Goal: Find specific page/section: Find specific page/section

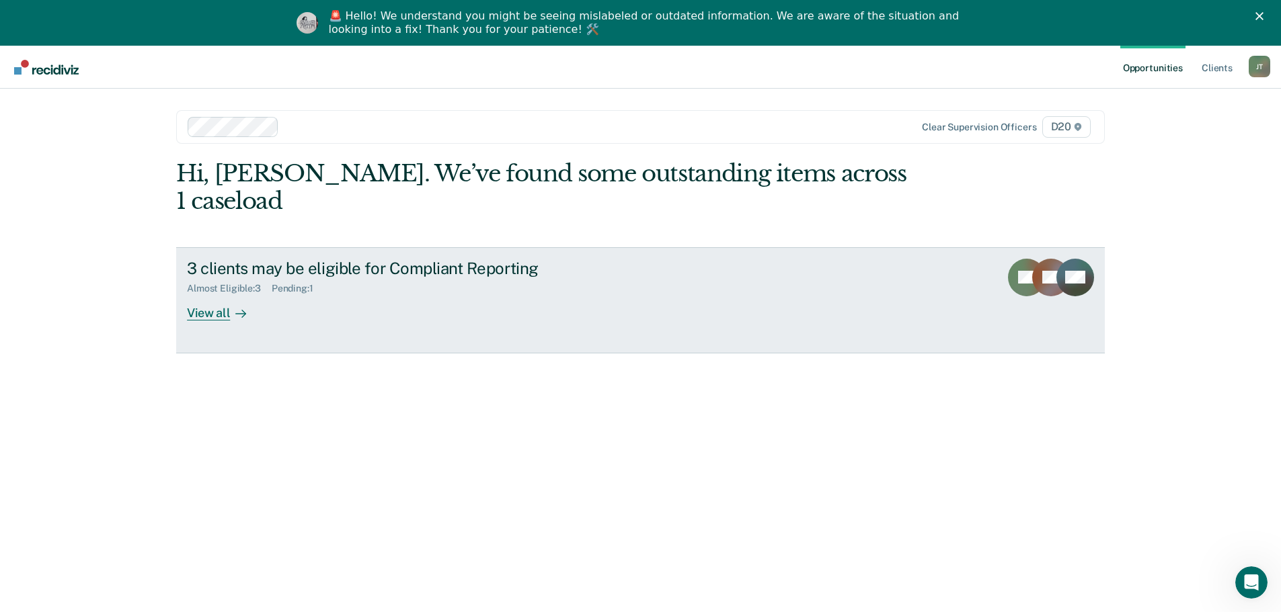
click at [190, 294] on div "View all" at bounding box center [224, 307] width 75 height 26
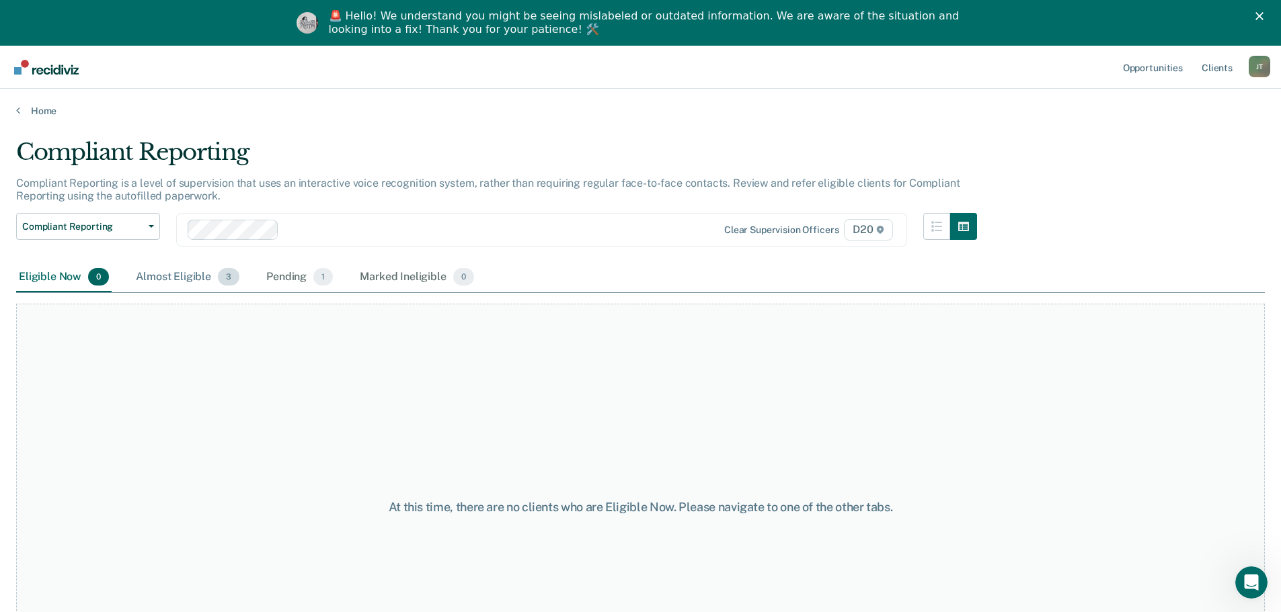
click at [202, 284] on div "Almost Eligible 3" at bounding box center [187, 278] width 109 height 30
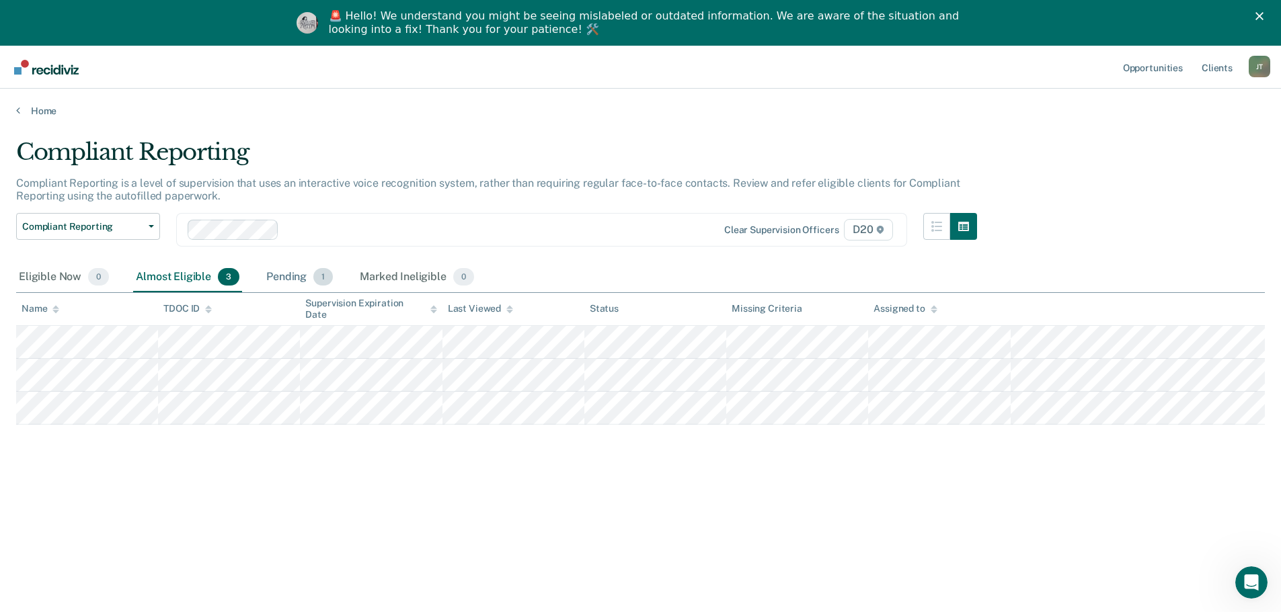
click at [311, 281] on div "Pending 1" at bounding box center [300, 278] width 72 height 30
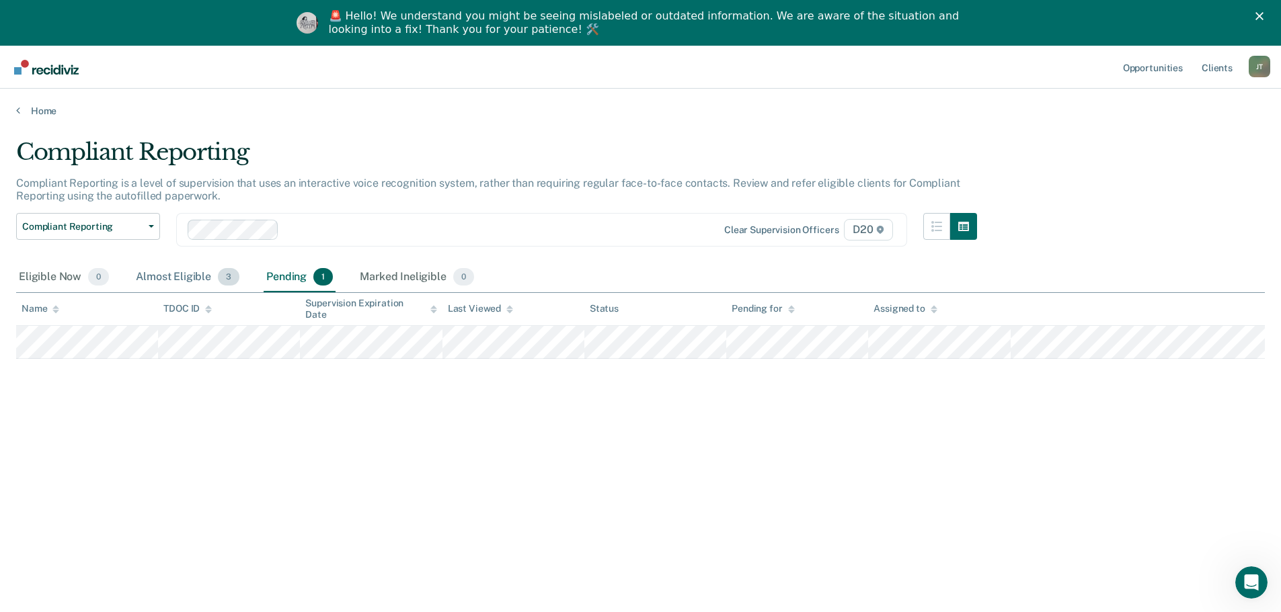
click at [177, 282] on div "Almost Eligible 3" at bounding box center [187, 278] width 109 height 30
